Goal: Task Accomplishment & Management: Complete application form

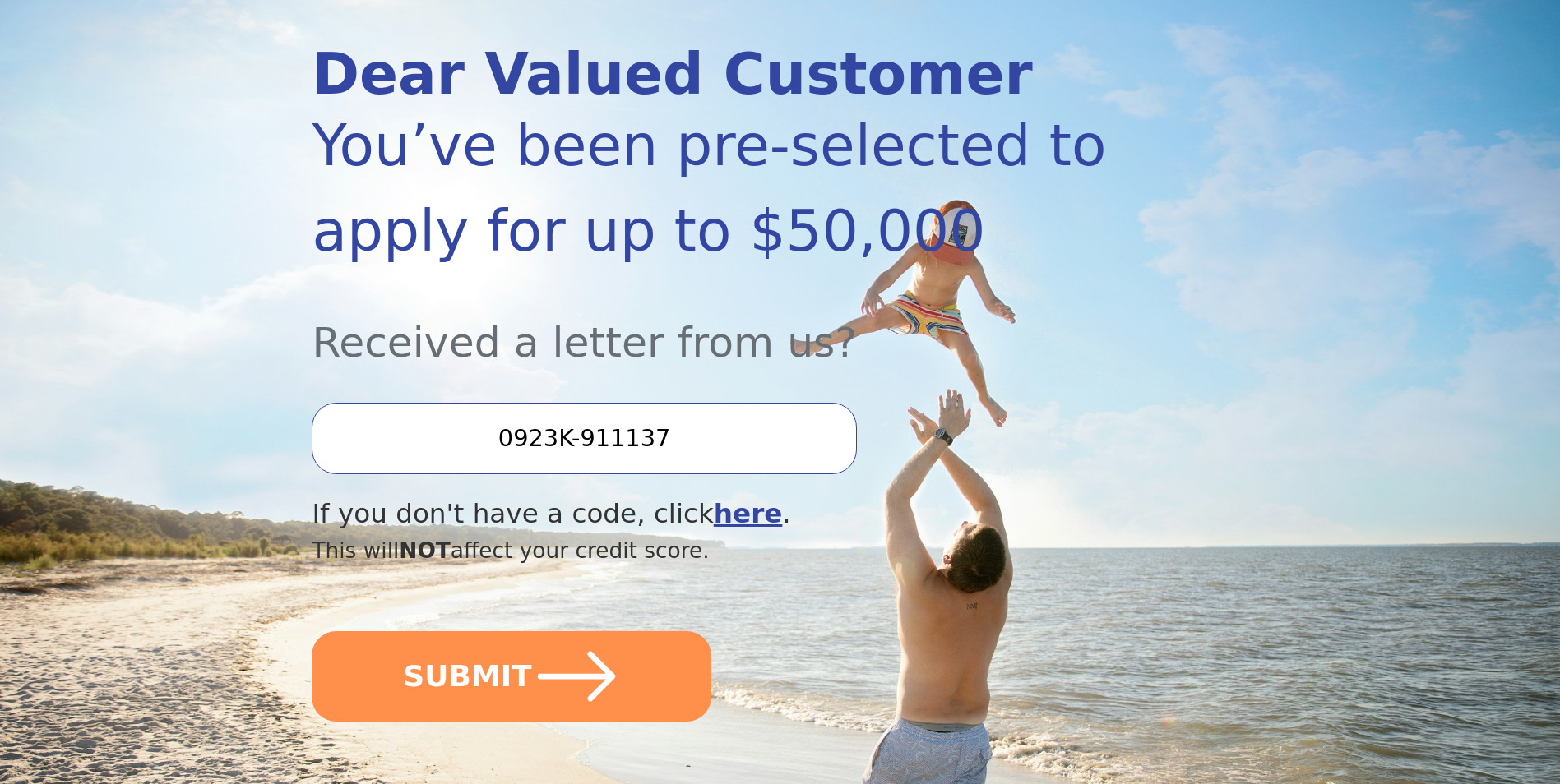
scroll to position [247, 0]
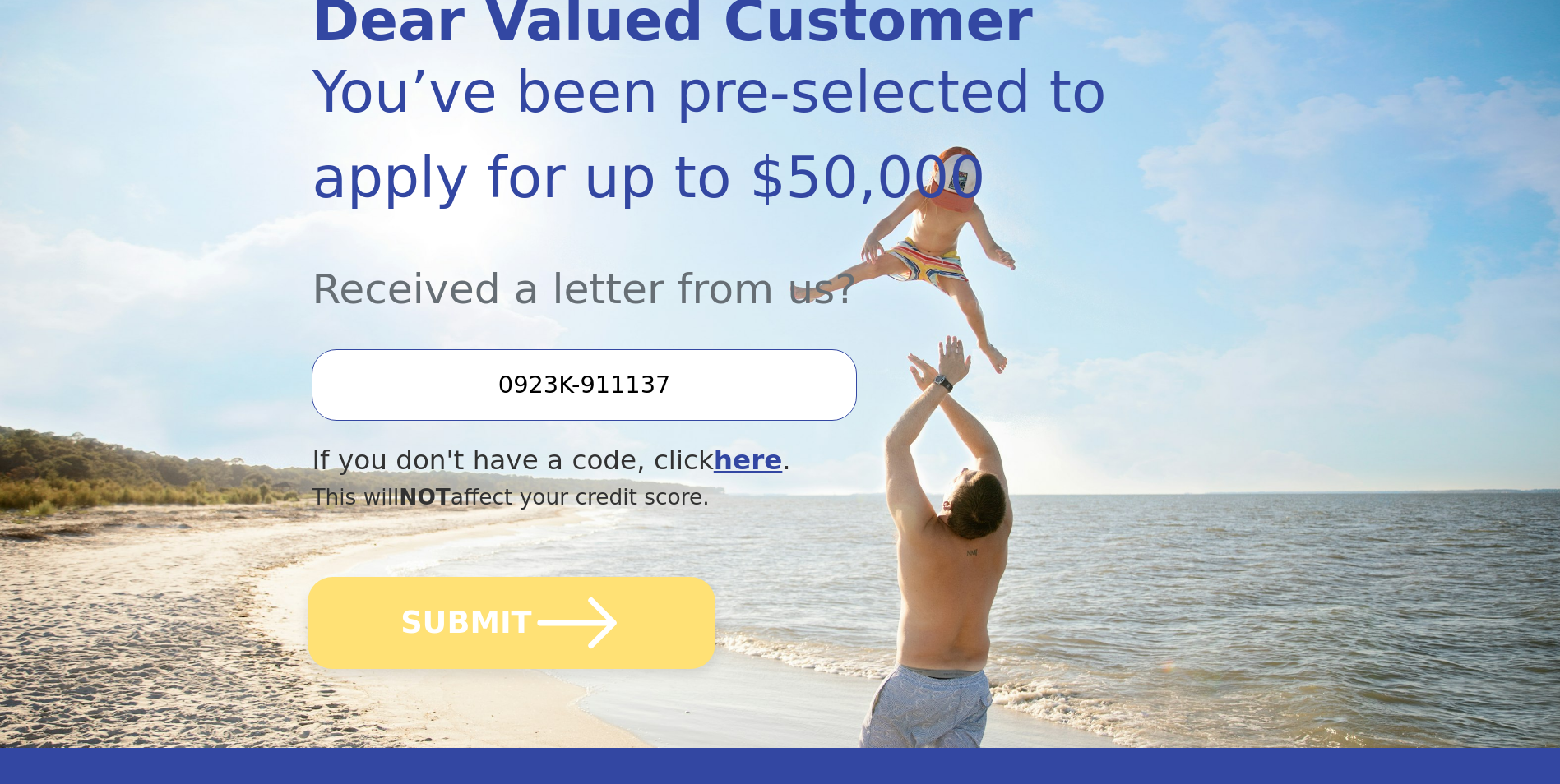
click at [501, 628] on button "SUBMIT" at bounding box center [512, 623] width 408 height 92
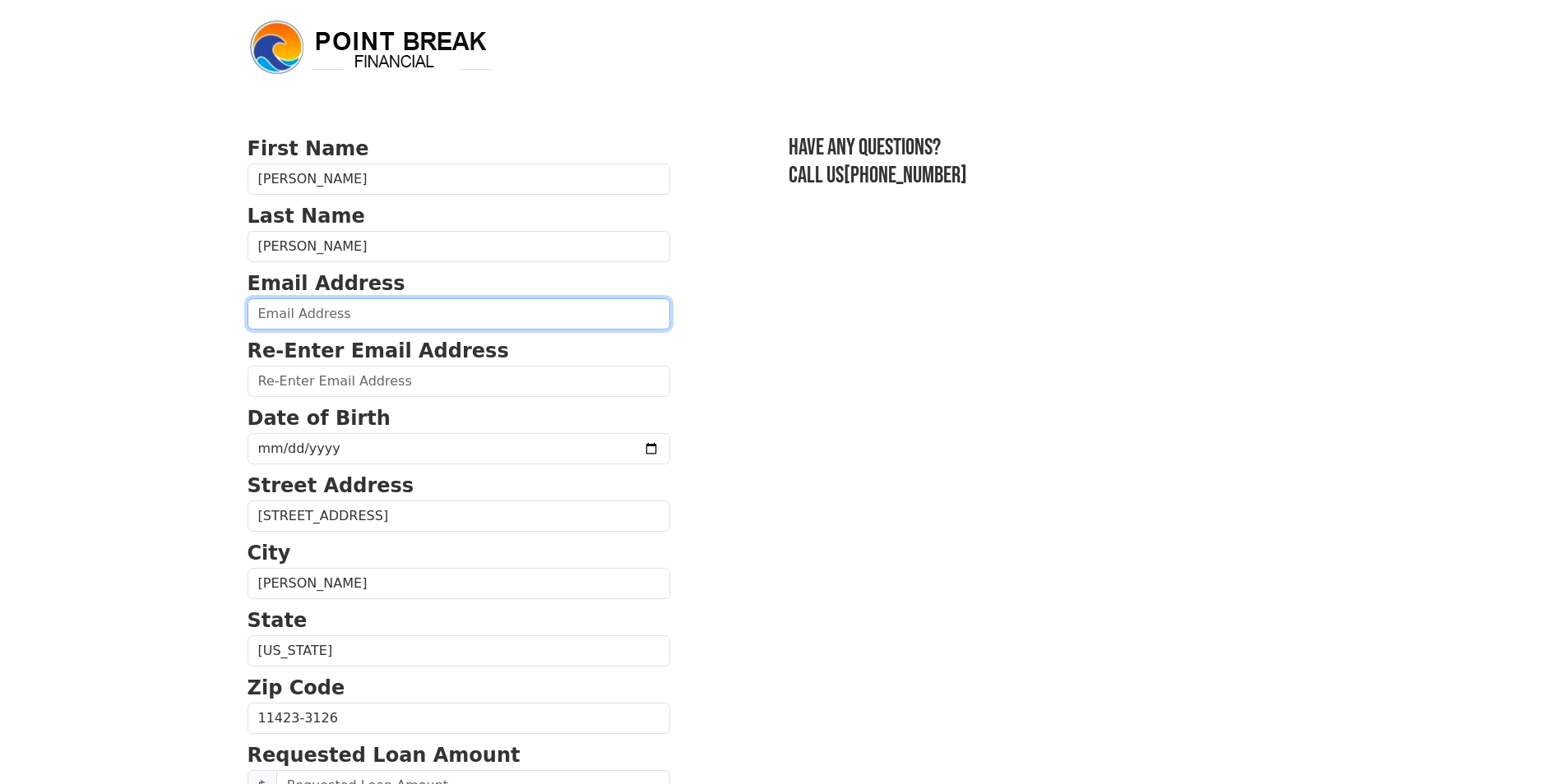
click at [371, 307] on input "email" at bounding box center [459, 314] width 423 height 31
type input "[EMAIL_ADDRESS][DOMAIN_NAME]"
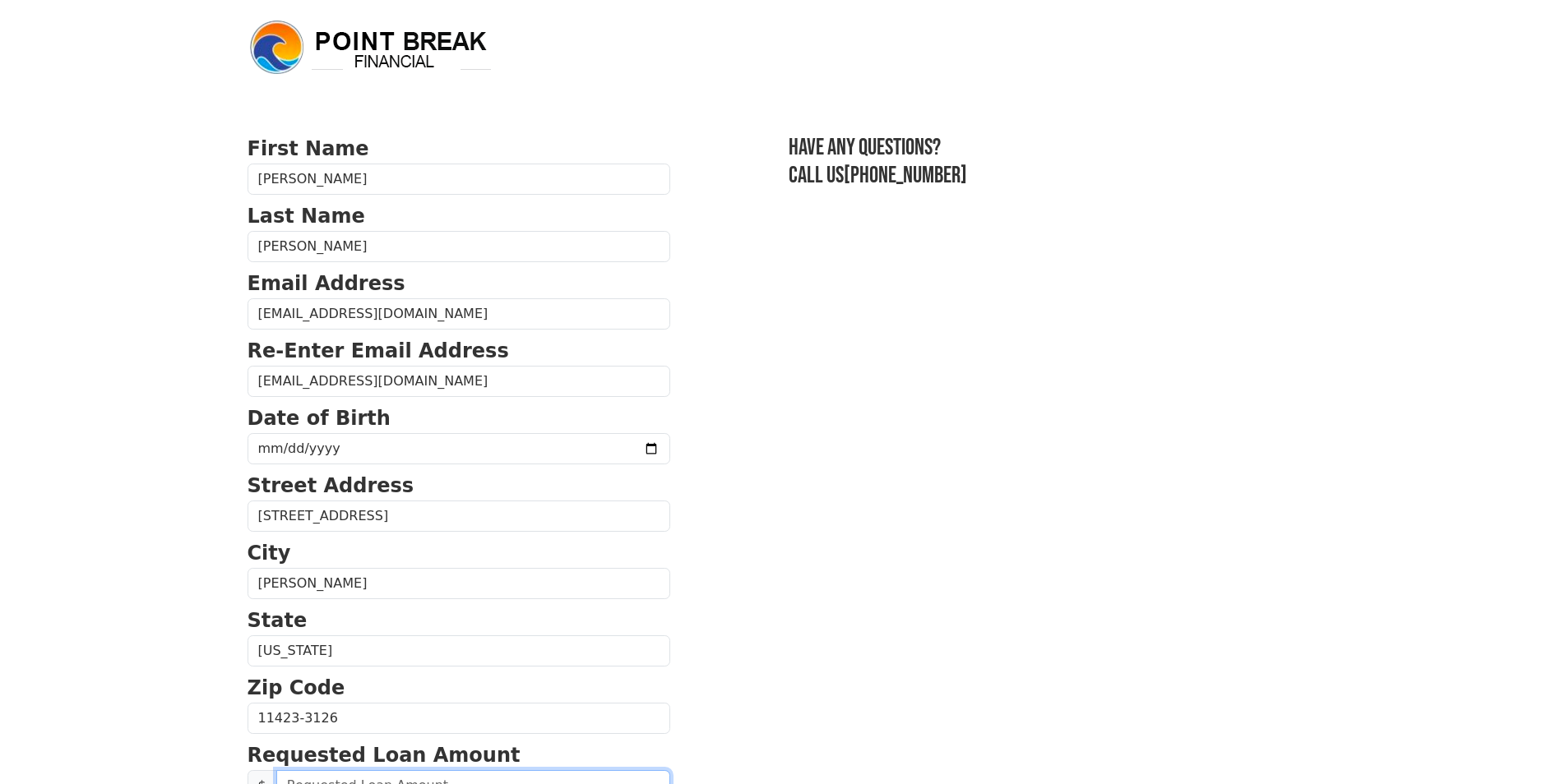
type input "40,000.00"
type input "12,000.00"
type input "[PHONE_NUMBER]"
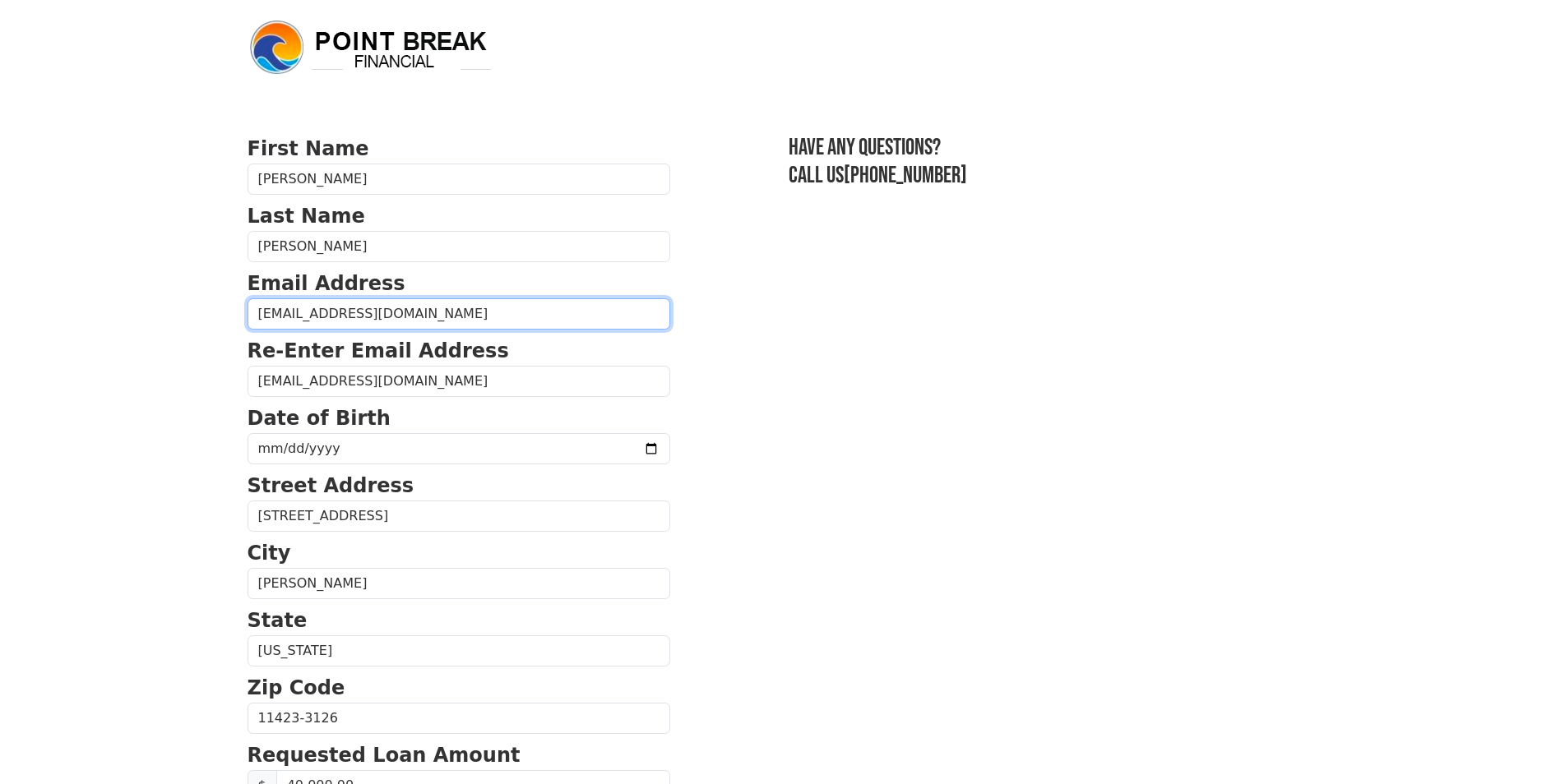
type input "40,000.00"
type input "12,000.00"
type input "[PHONE_NUMBER]"
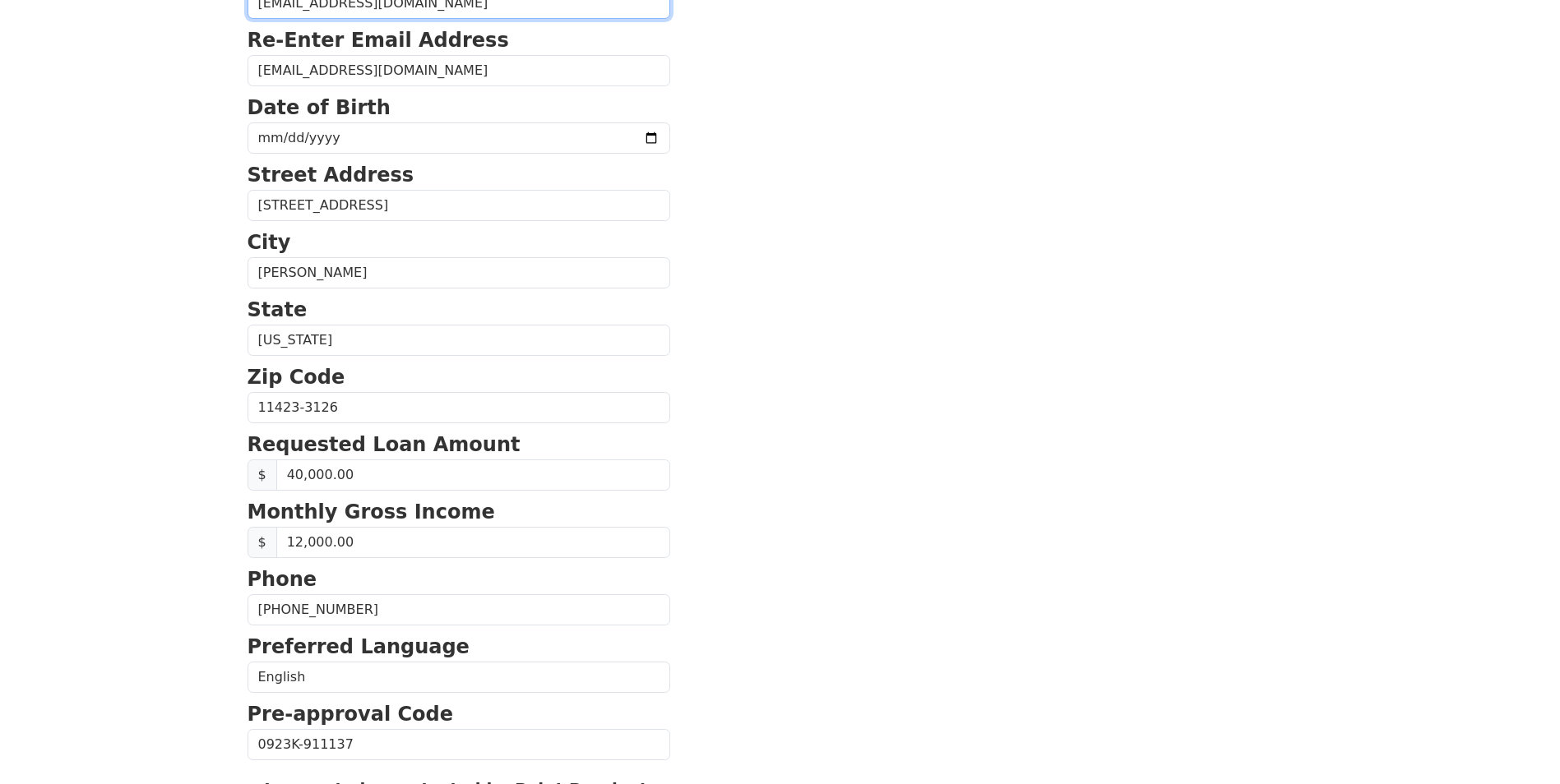
scroll to position [524, 0]
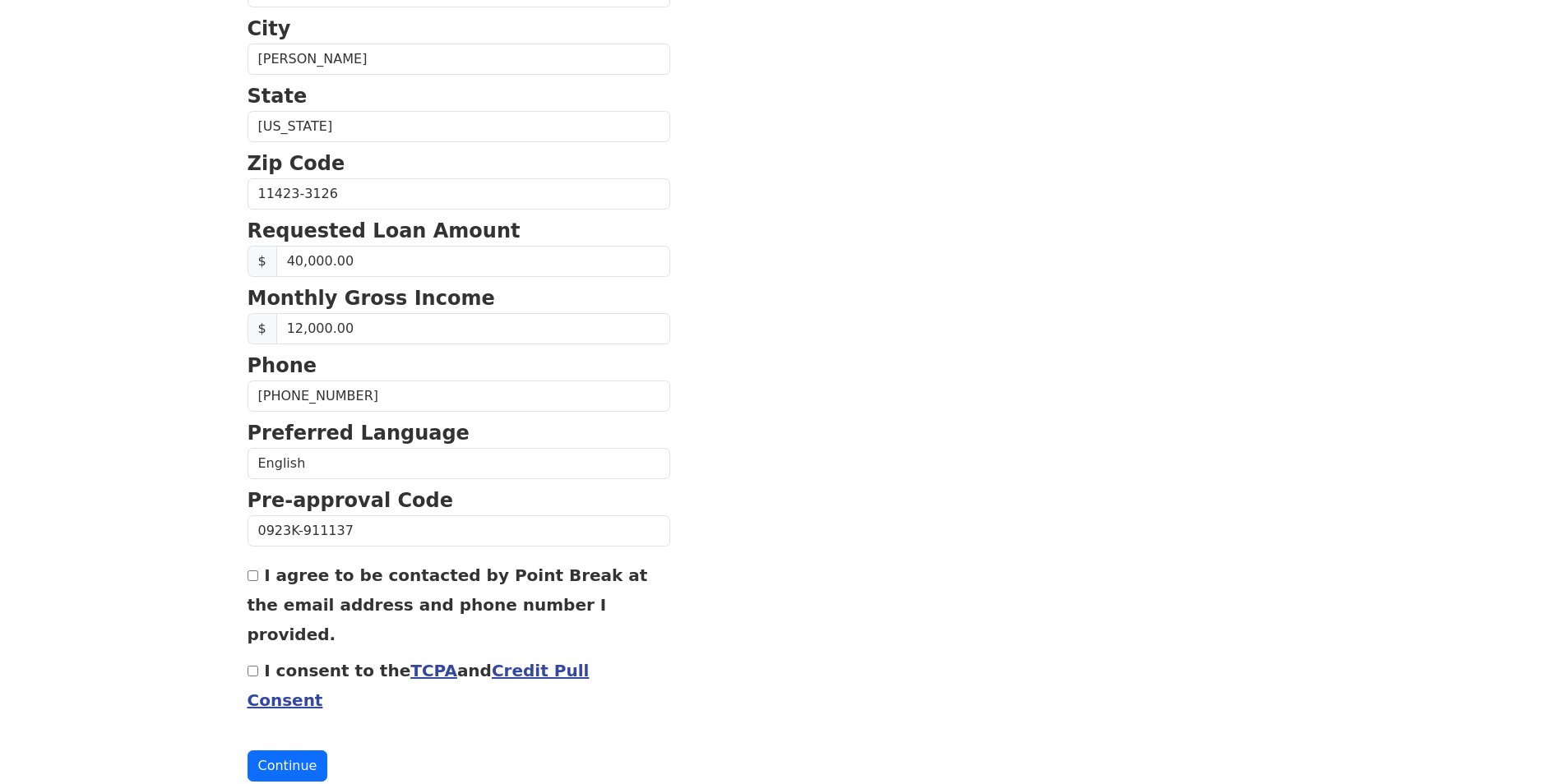
click at [253, 666] on input "I consent to the TCPA and Credit Pull Consent" at bounding box center [253, 671] width 11 height 11
checkbox input "true"
click at [254, 579] on input "I agree to be contacted by Point Break at the email address and phone number I …" at bounding box center [253, 575] width 11 height 11
checkbox input "true"
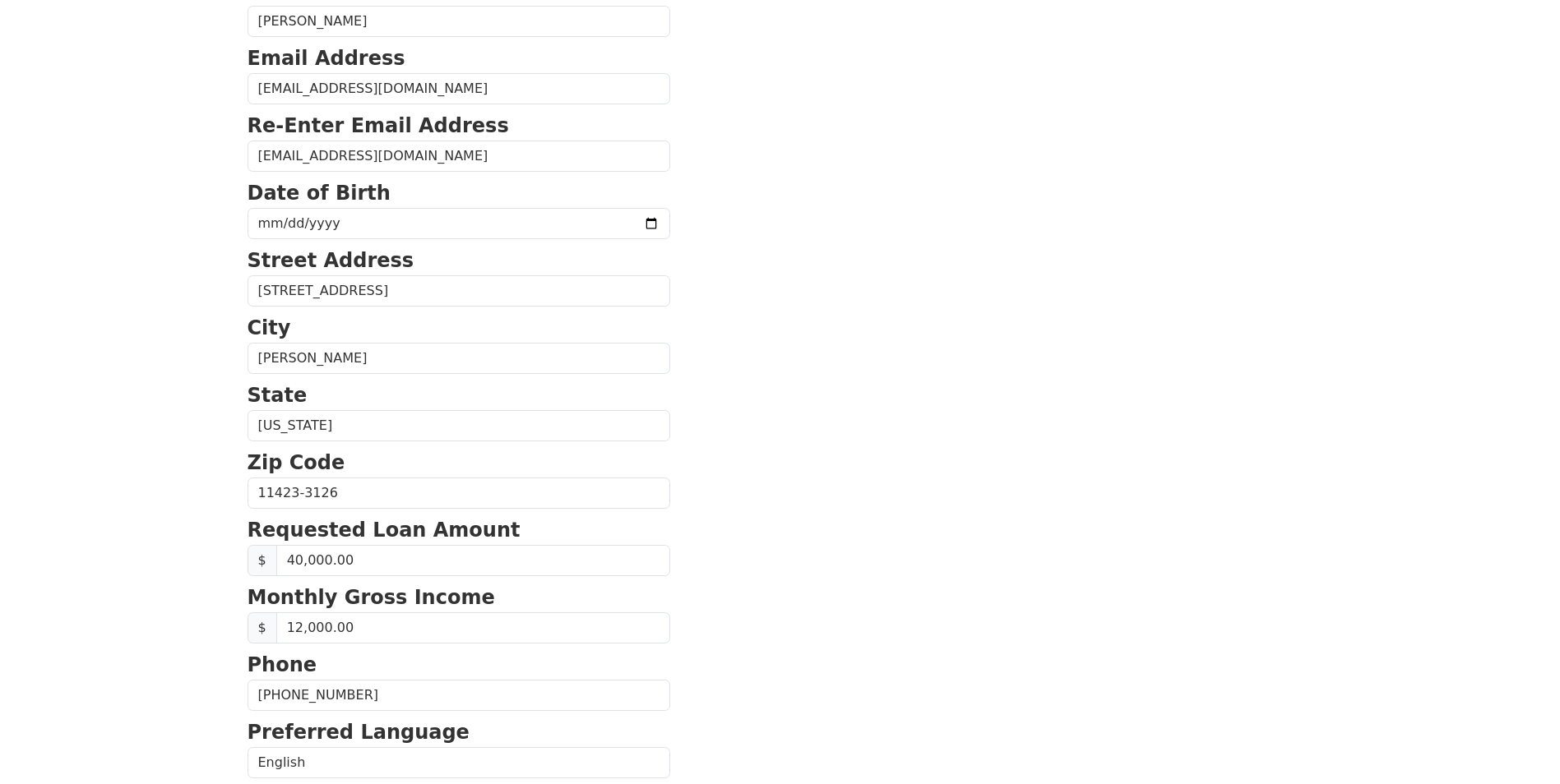
scroll to position [195, 0]
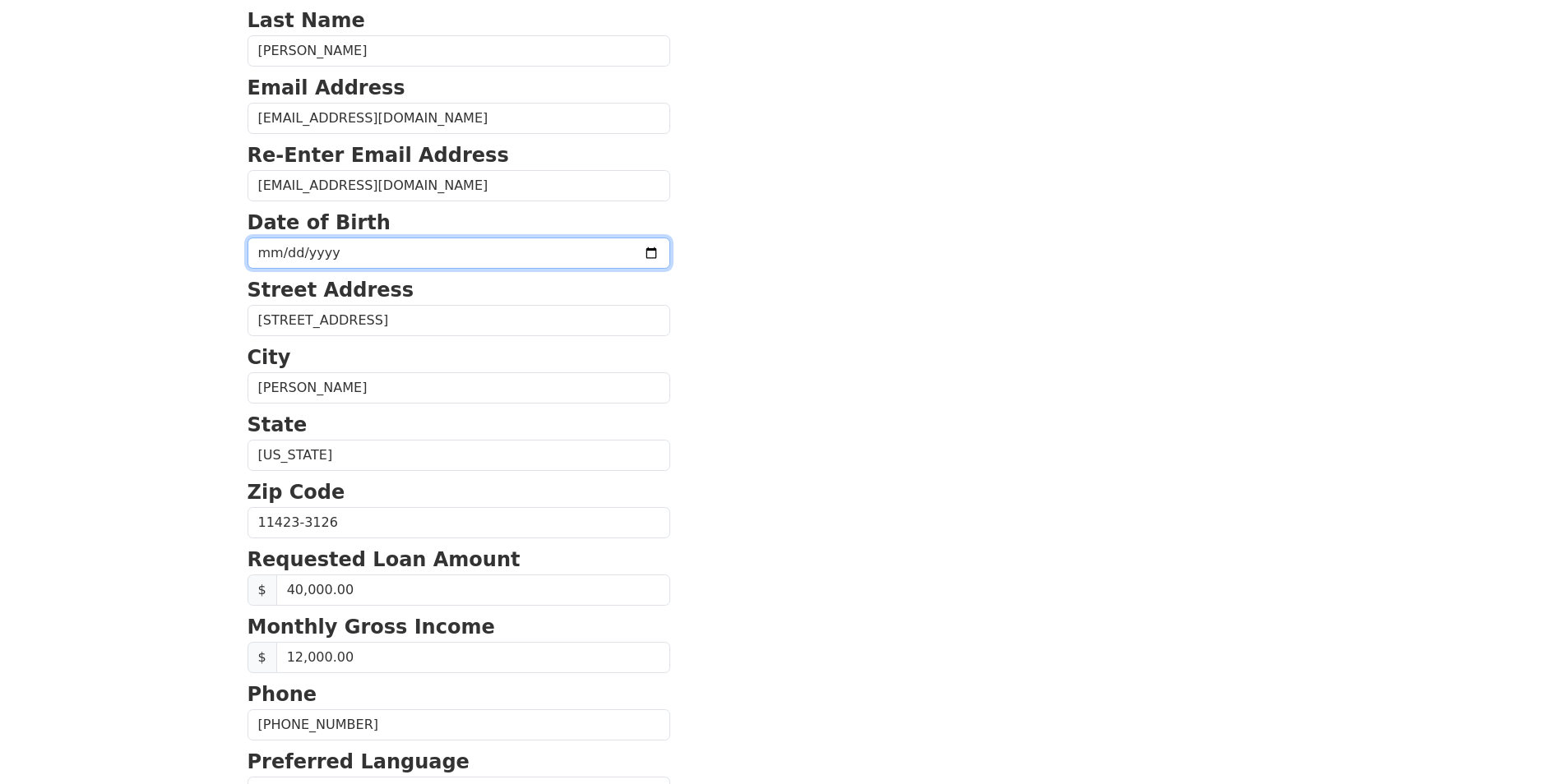
click at [373, 248] on input "date" at bounding box center [459, 253] width 423 height 31
type input "[DATE]"
click at [764, 299] on section "First Name [PERSON_NAME] Last Name [PERSON_NAME] Email Address [EMAIL_ADDRESS][…" at bounding box center [780, 524] width 1066 height 1172
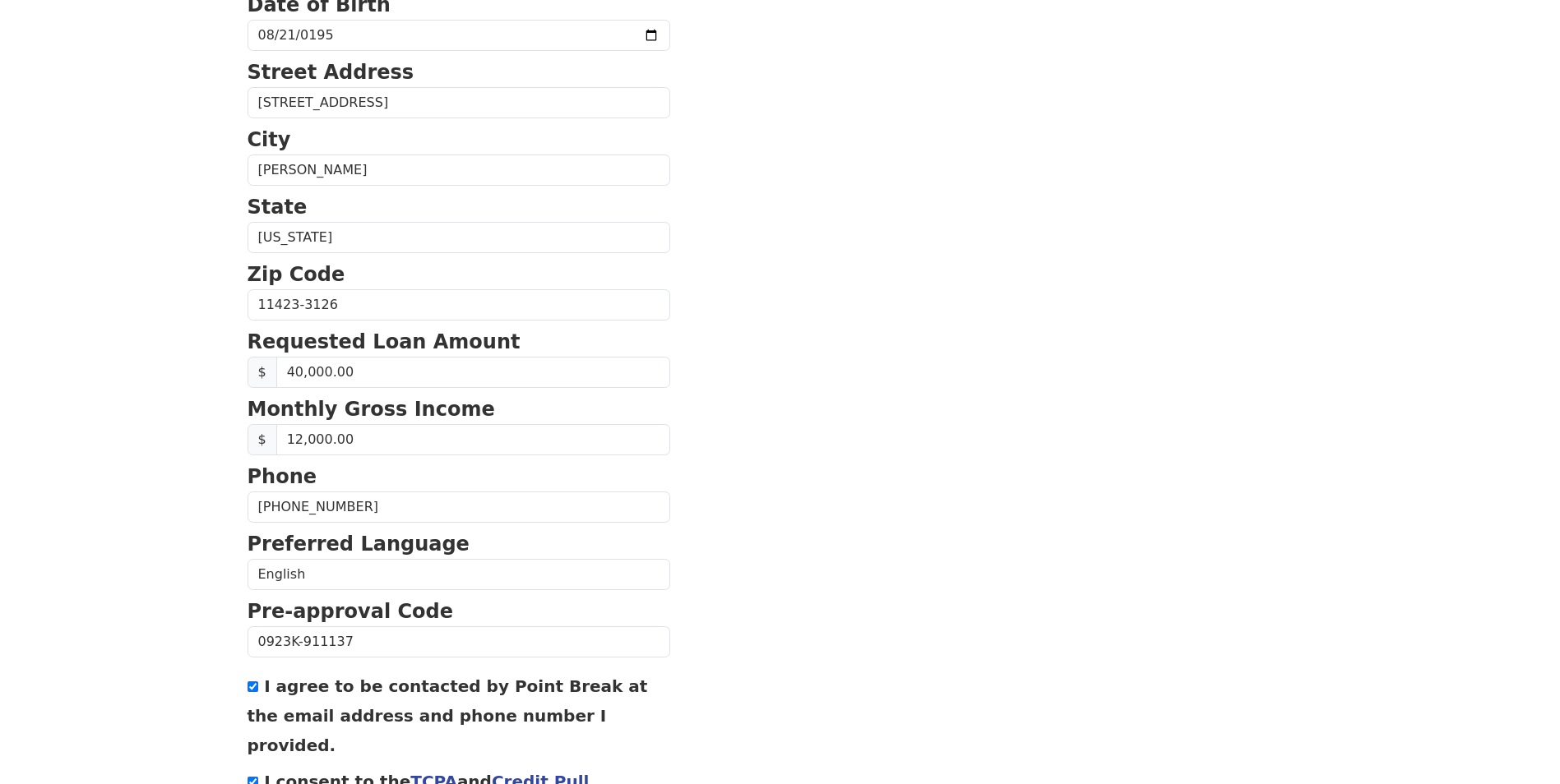
scroll to position [442, 0]
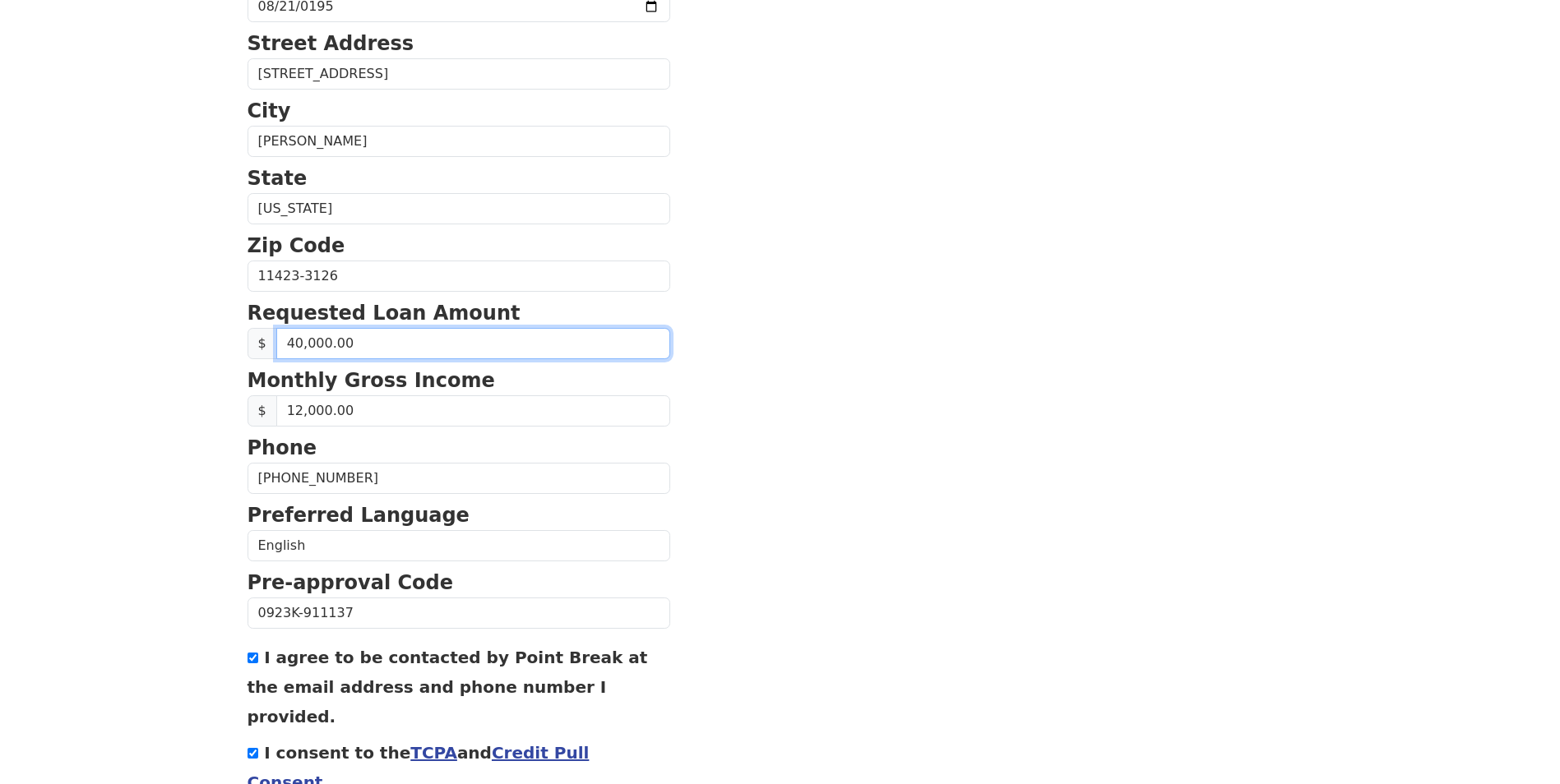
click at [293, 341] on input "40,000.00" at bounding box center [472, 343] width 394 height 31
click at [317, 339] on input "5.00" at bounding box center [472, 343] width 394 height 31
type input "50,000.00"
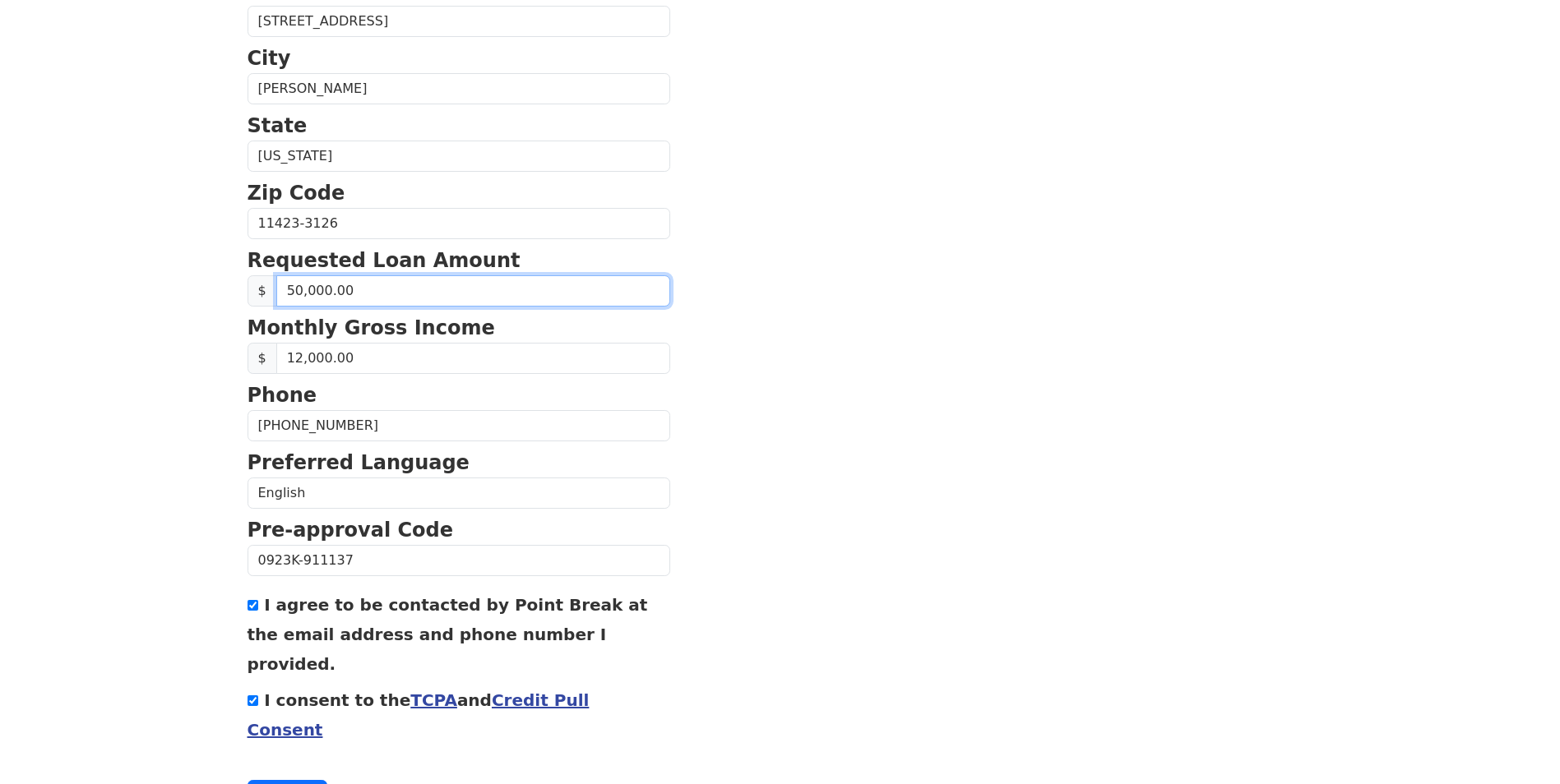
scroll to position [524, 0]
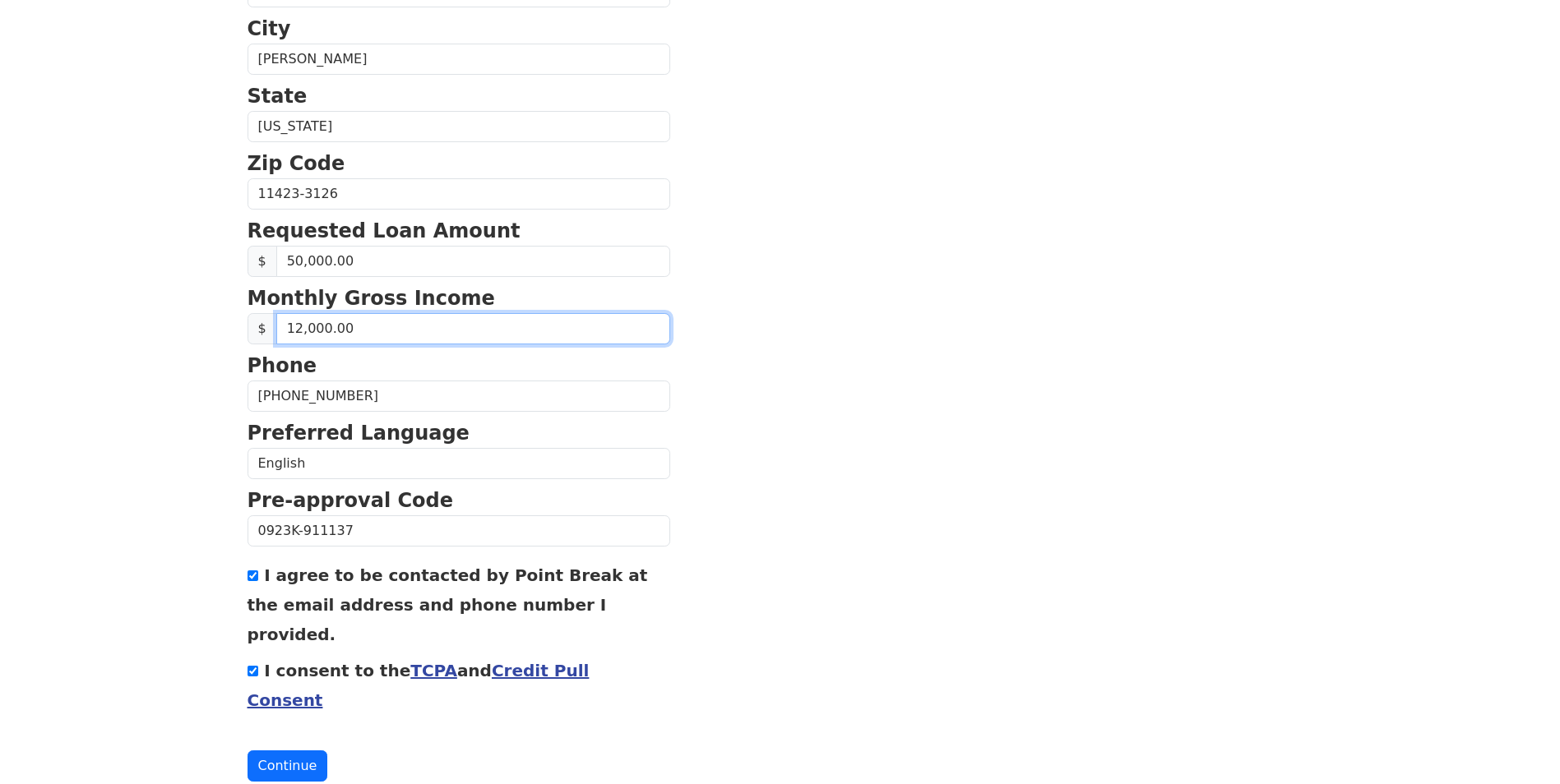
click at [310, 326] on input "12,000.00" at bounding box center [472, 328] width 394 height 31
type input "12,500.00"
click at [716, 425] on section "First Name [PERSON_NAME] Last Name [PERSON_NAME] Email Address [EMAIL_ADDRESS][…" at bounding box center [780, 195] width 1066 height 1172
click at [324, 329] on input "12,500.00" at bounding box center [472, 328] width 394 height 31
click at [287, 750] on button "Continue" at bounding box center [287, 765] width 80 height 31
